Goal: Task Accomplishment & Management: Manage account settings

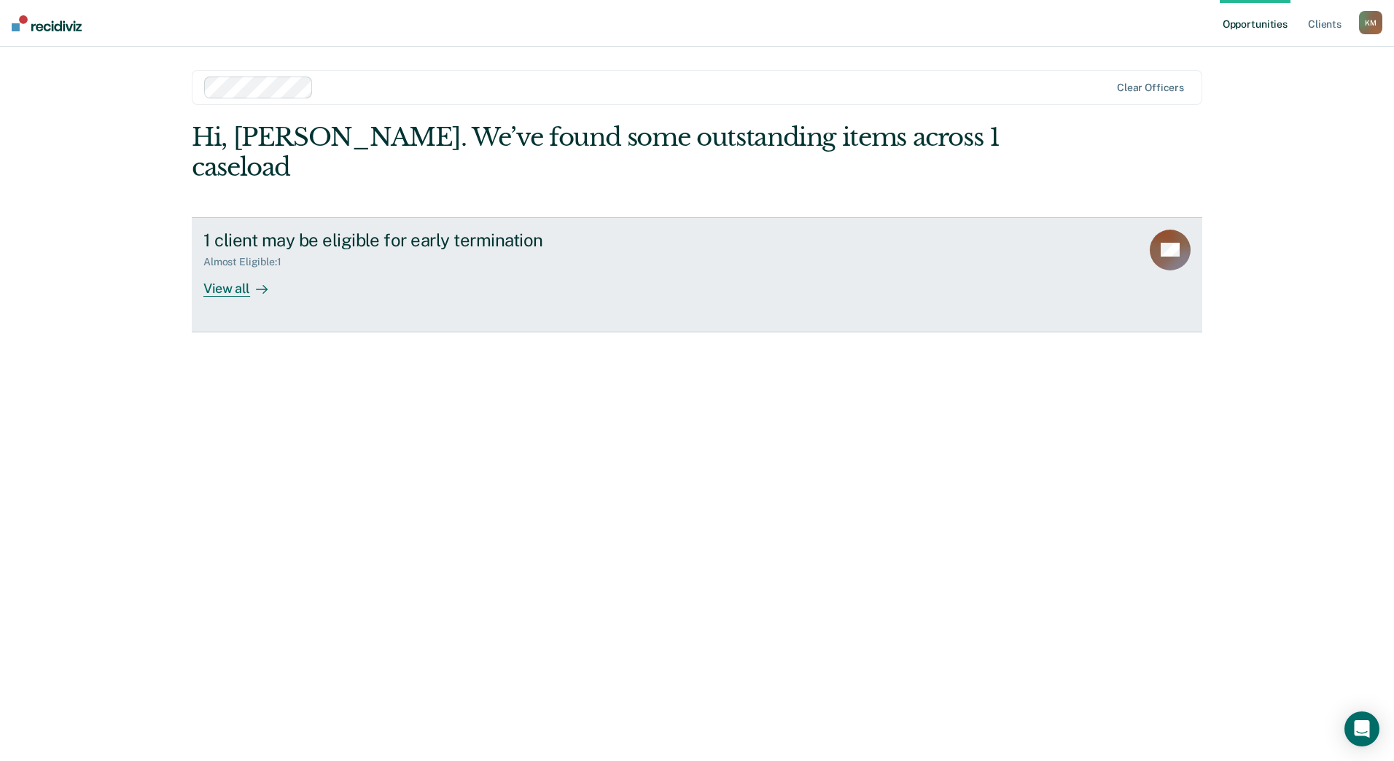
click at [228, 268] on div "View all" at bounding box center [244, 282] width 82 height 28
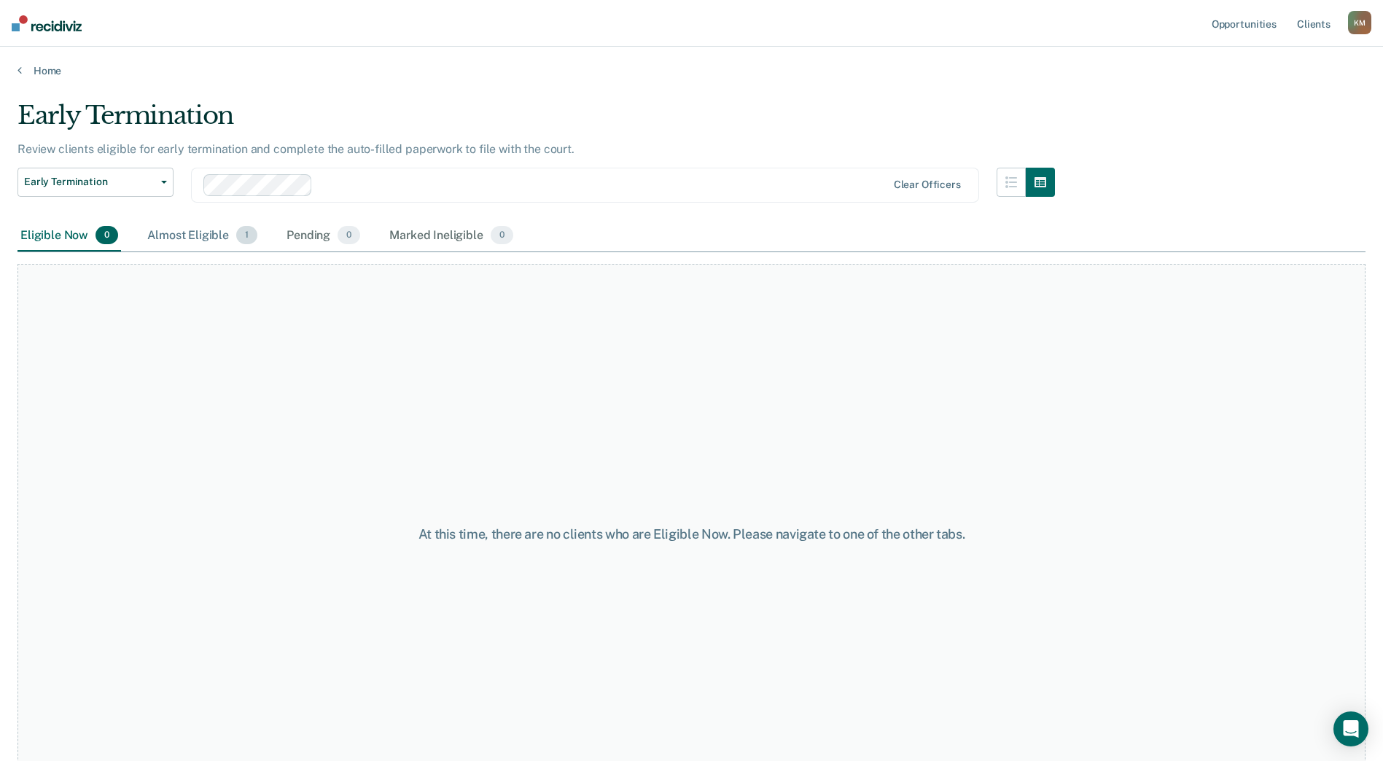
click at [171, 227] on div "Almost Eligible 1" at bounding box center [202, 236] width 116 height 32
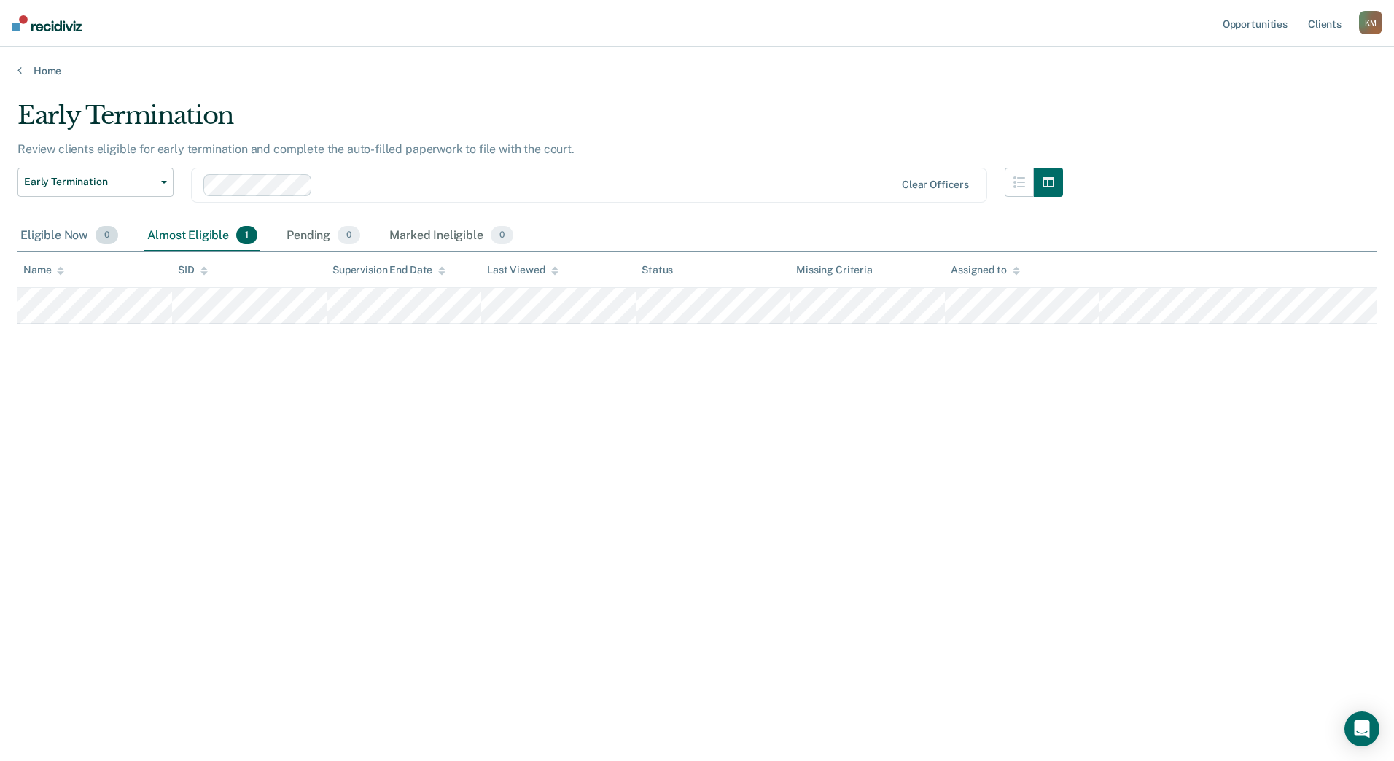
click at [50, 239] on div "Eligible Now 0" at bounding box center [70, 236] width 104 height 32
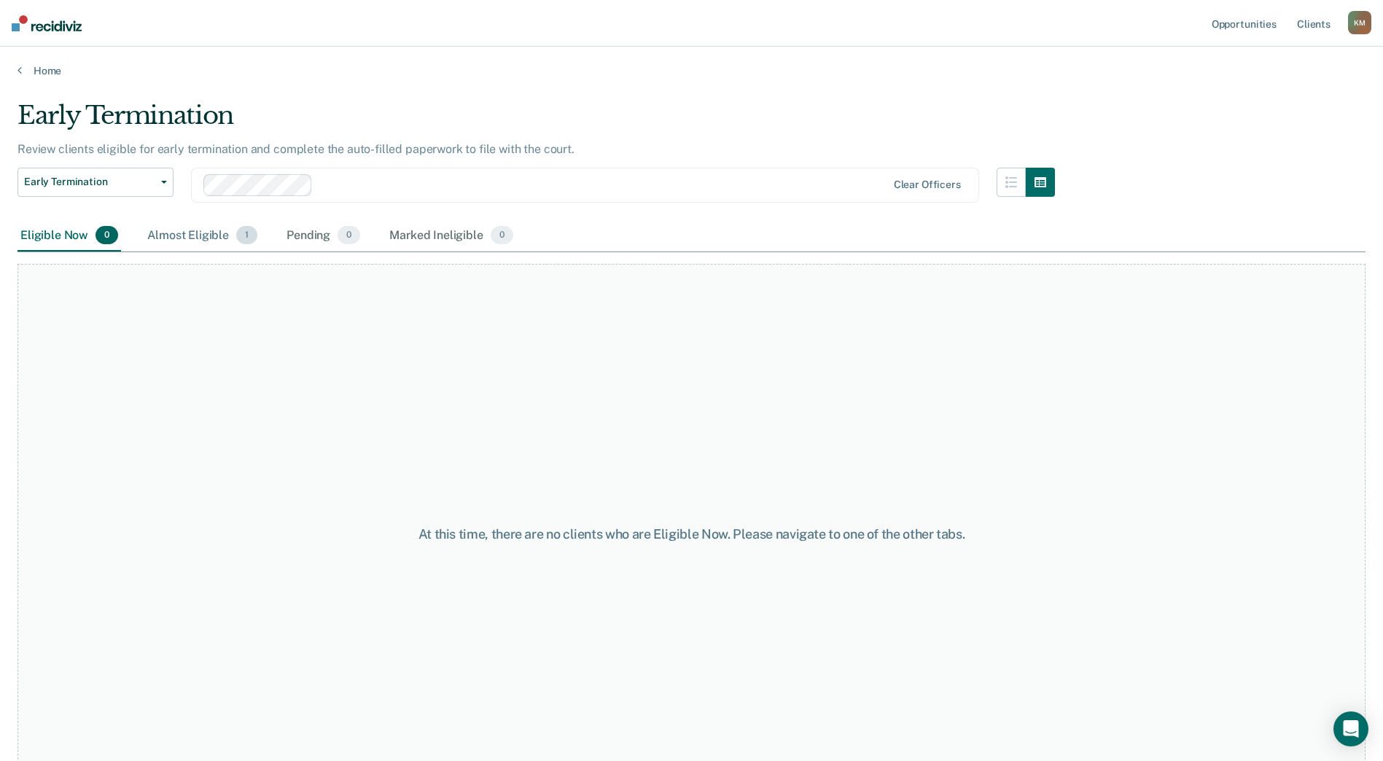
click at [187, 239] on div "Almost Eligible 1" at bounding box center [202, 236] width 116 height 32
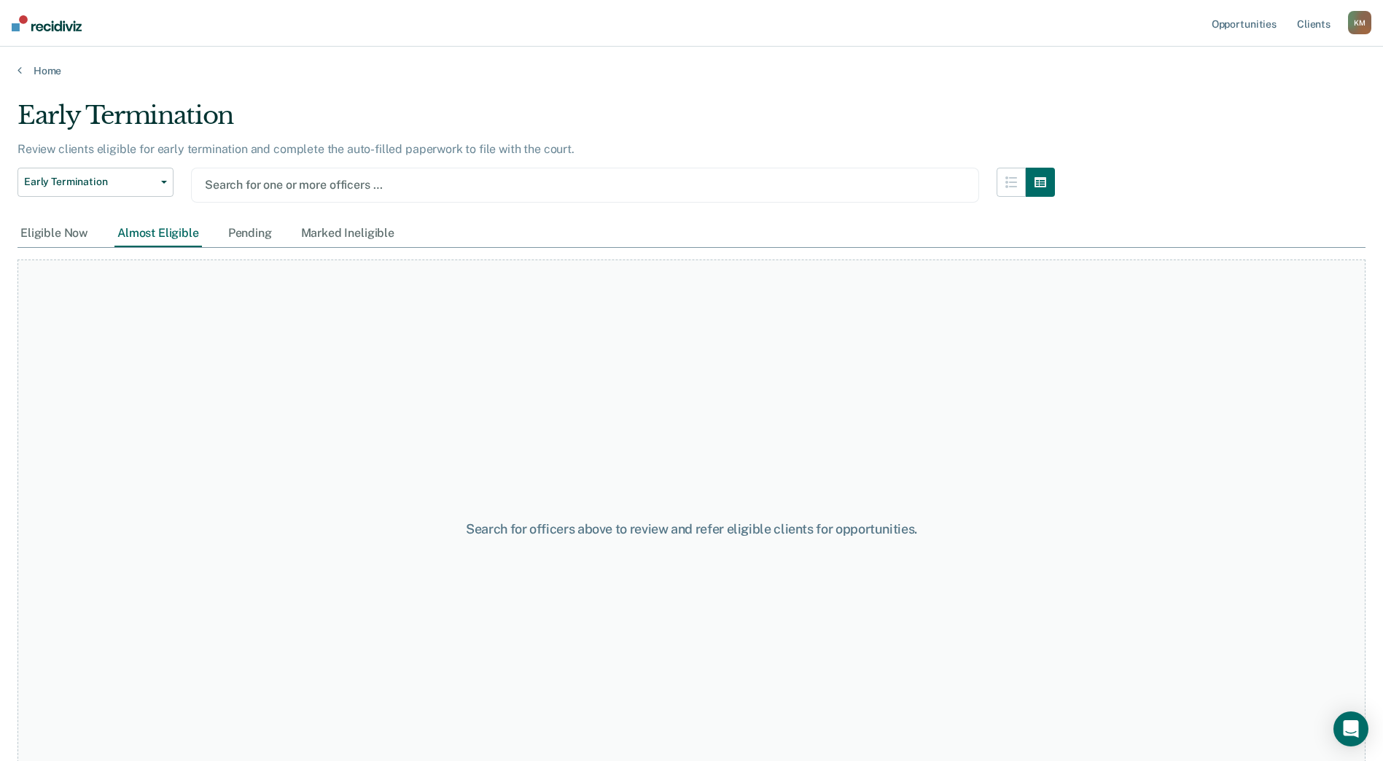
click at [295, 187] on div at bounding box center [585, 184] width 761 height 17
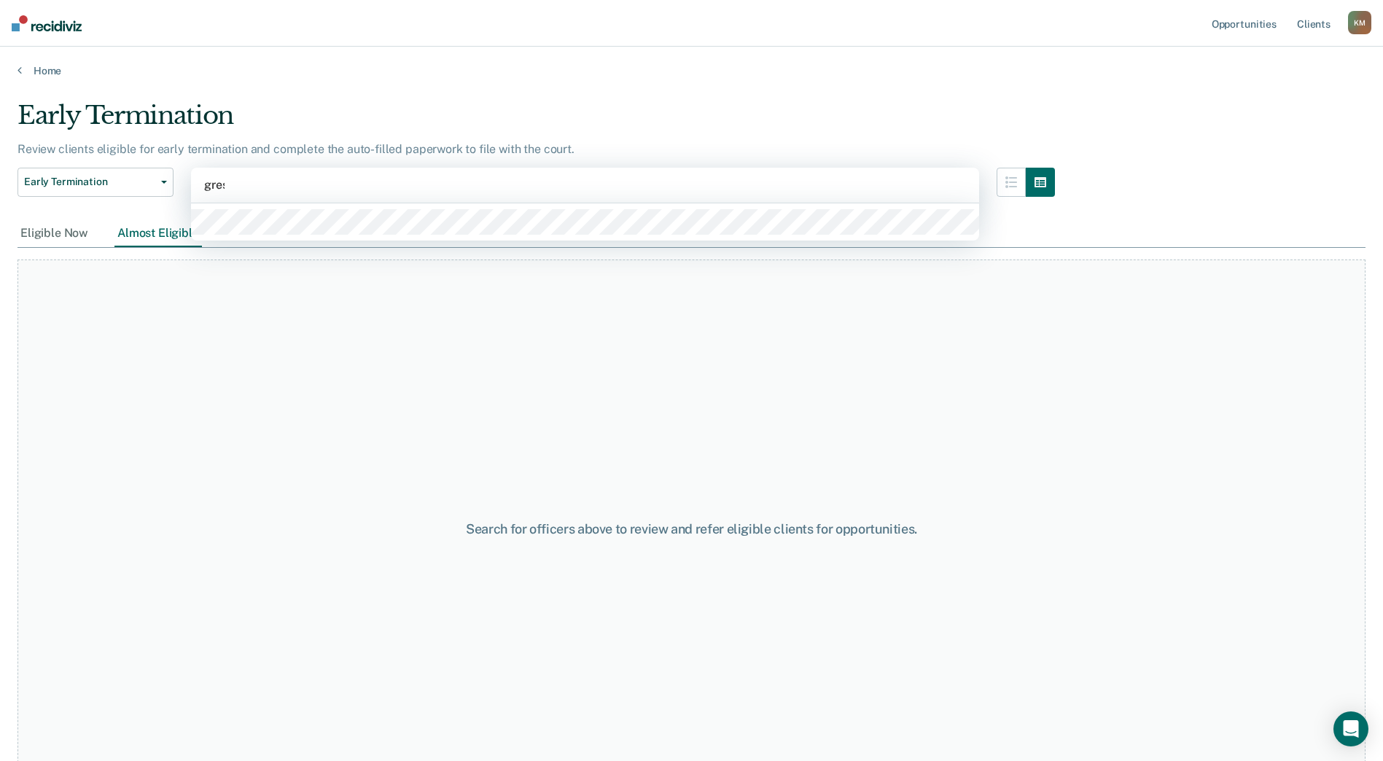
type input "[PERSON_NAME]"
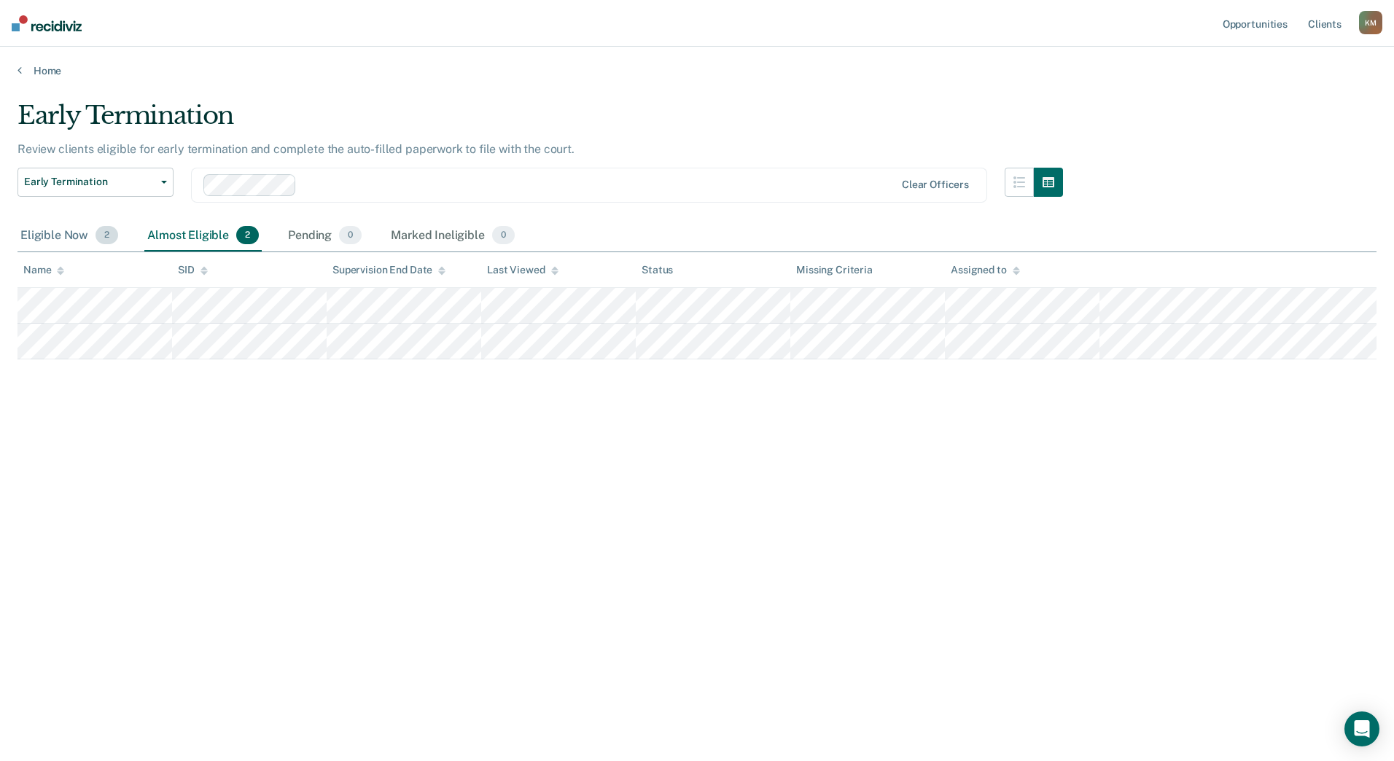
click at [54, 232] on div "Eligible Now 2" at bounding box center [70, 236] width 104 height 32
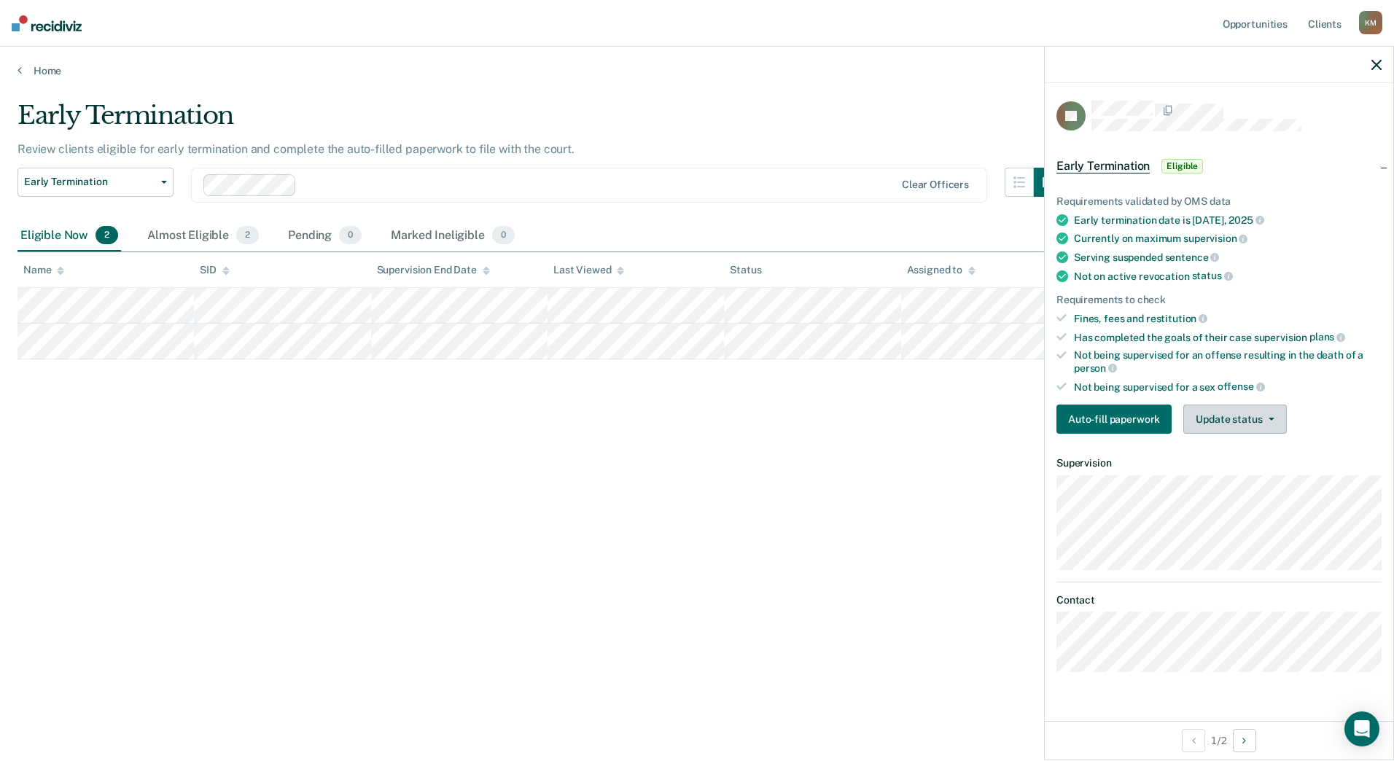
click at [1250, 425] on button "Update status" at bounding box center [1235, 419] width 103 height 29
click at [1260, 481] on button "Mark Ineligible" at bounding box center [1254, 477] width 141 height 23
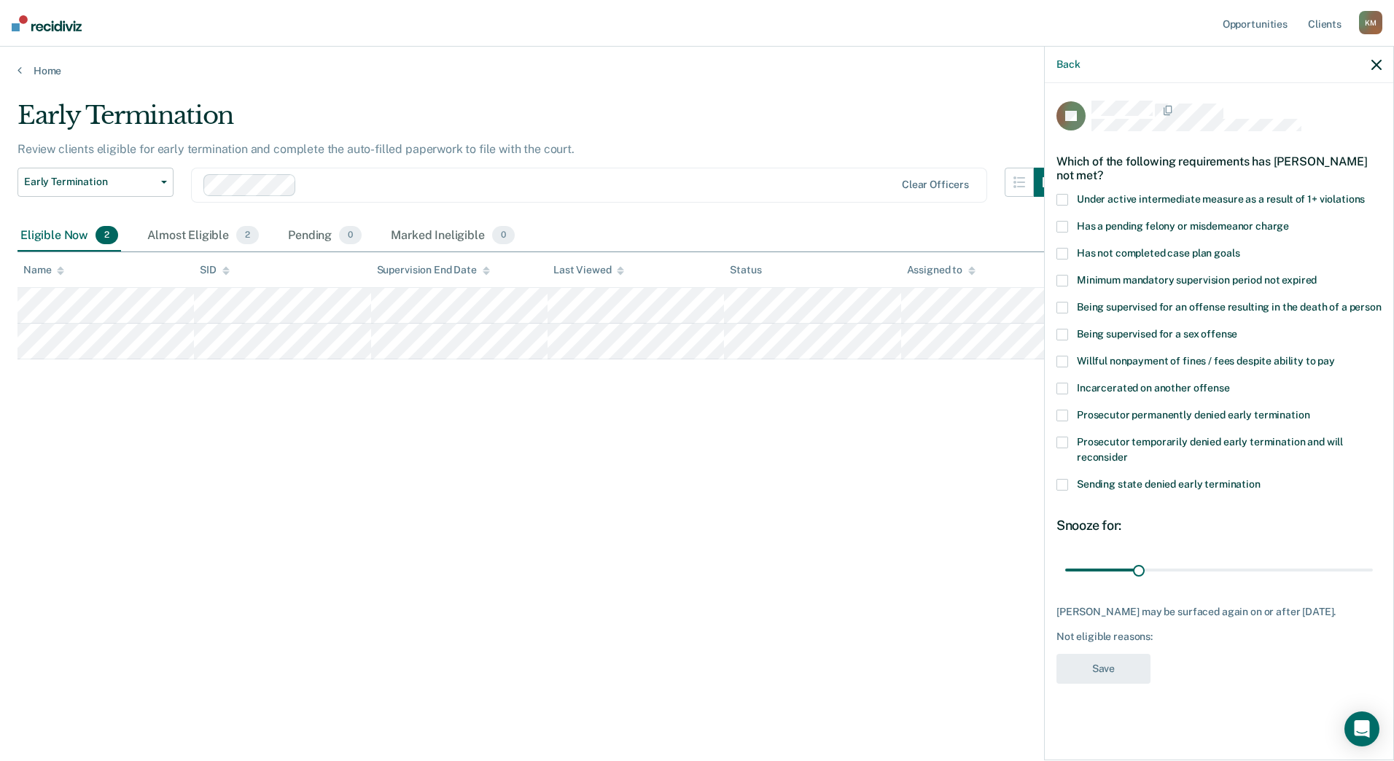
click at [1064, 221] on span at bounding box center [1063, 227] width 12 height 12
click at [1289, 221] on input "Has a pending felony or misdemeanor charge" at bounding box center [1289, 221] width 0 height 0
click at [1064, 194] on span at bounding box center [1063, 200] width 12 height 12
click at [1365, 194] on input "Under active intermediate measure as a result of 1+ violations" at bounding box center [1365, 194] width 0 height 0
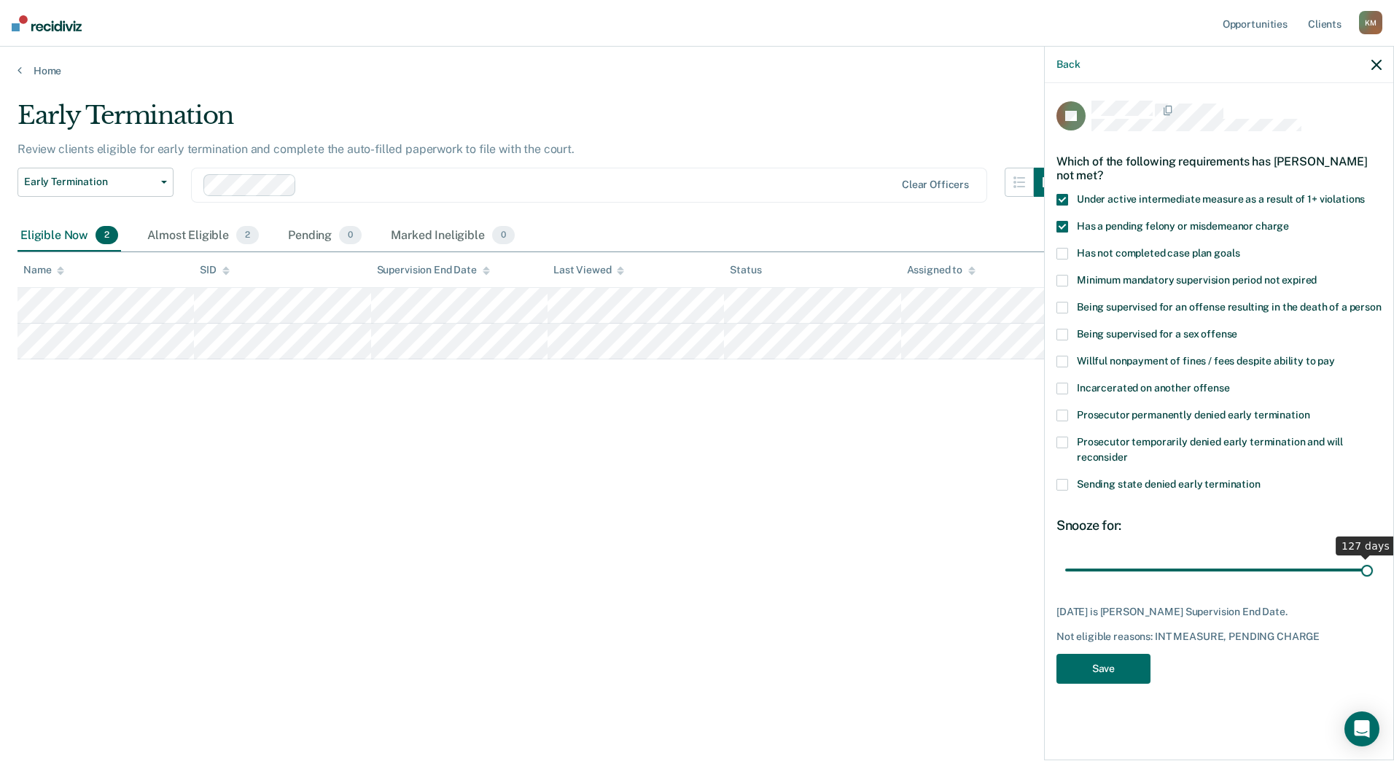
drag, startPoint x: 1138, startPoint y: 556, endPoint x: 1397, endPoint y: 570, distance: 258.6
type input "127"
click at [1373, 570] on input "range" at bounding box center [1219, 570] width 308 height 26
drag, startPoint x: 1368, startPoint y: 556, endPoint x: 1397, endPoint y: 558, distance: 28.5
click at [1373, 558] on input "range" at bounding box center [1219, 570] width 308 height 26
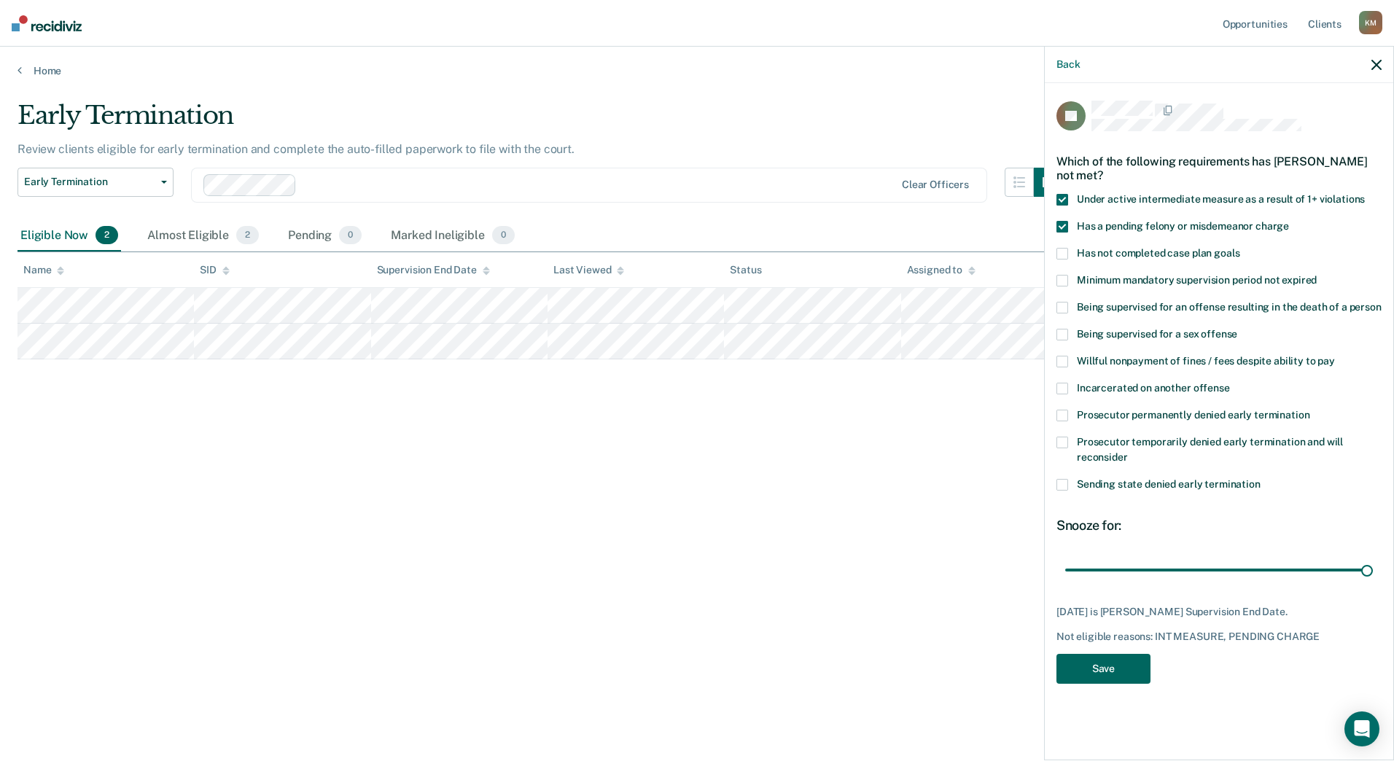
click at [1117, 659] on button "Save" at bounding box center [1104, 669] width 94 height 30
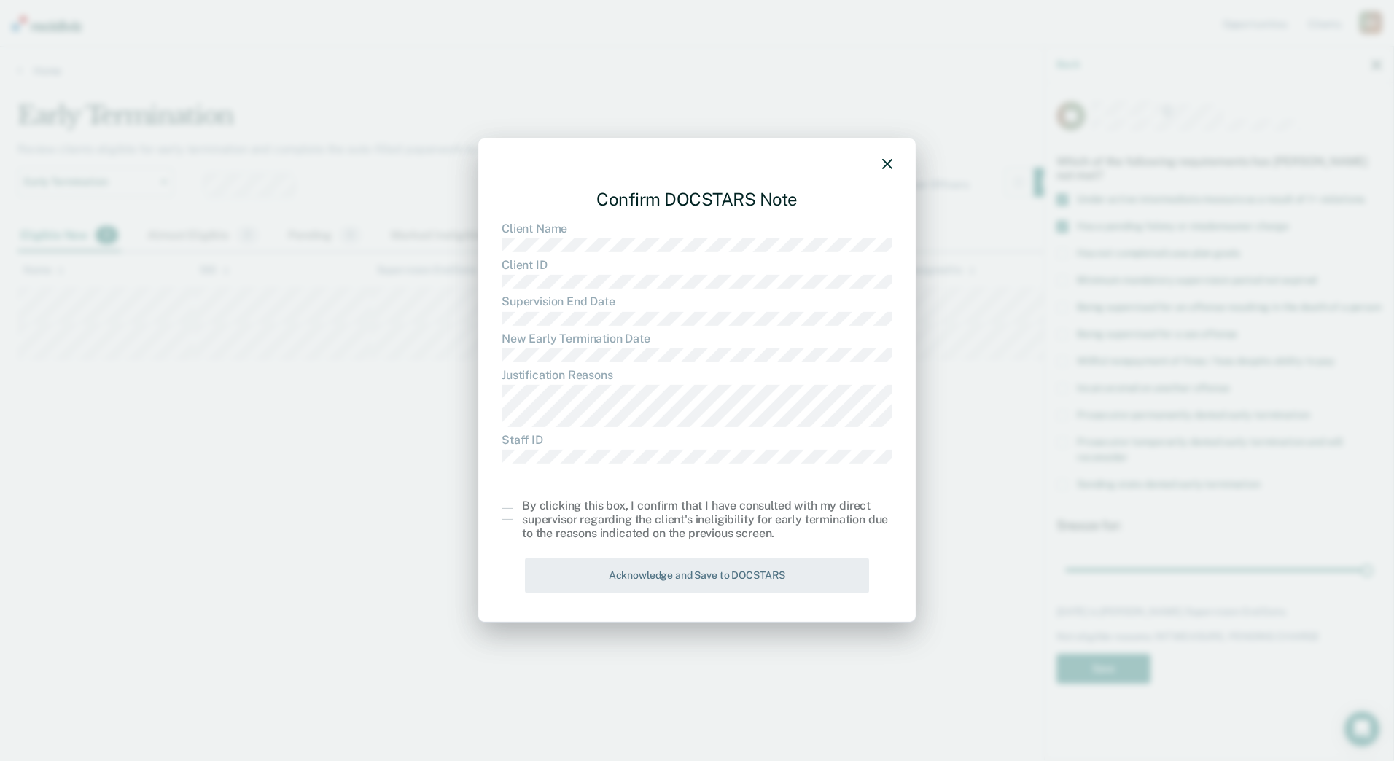
click at [508, 512] on span at bounding box center [508, 514] width 12 height 12
click at [522, 508] on input "checkbox" at bounding box center [522, 508] width 0 height 0
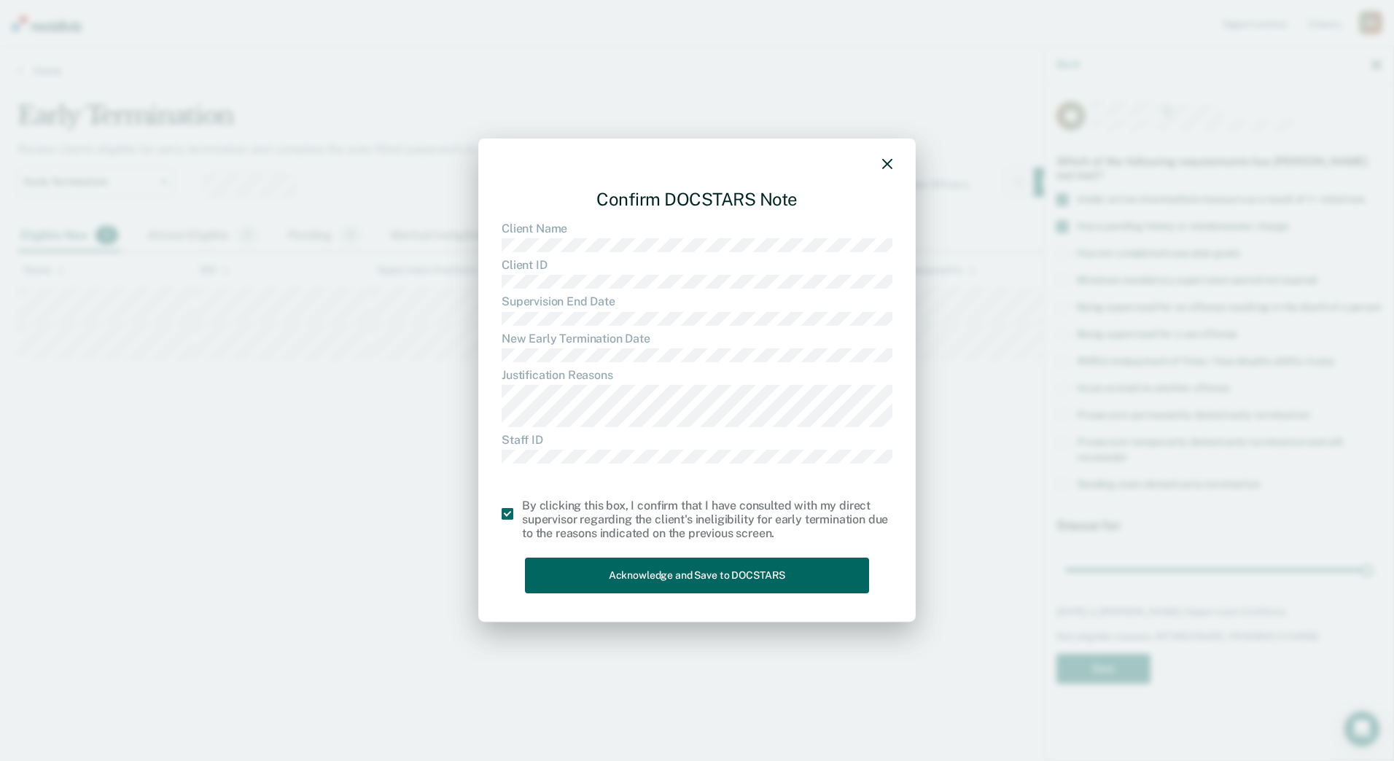
click at [736, 582] on button "Acknowledge and Save to DOCSTARS" at bounding box center [697, 576] width 344 height 36
